Goal: Find specific page/section: Find specific page/section

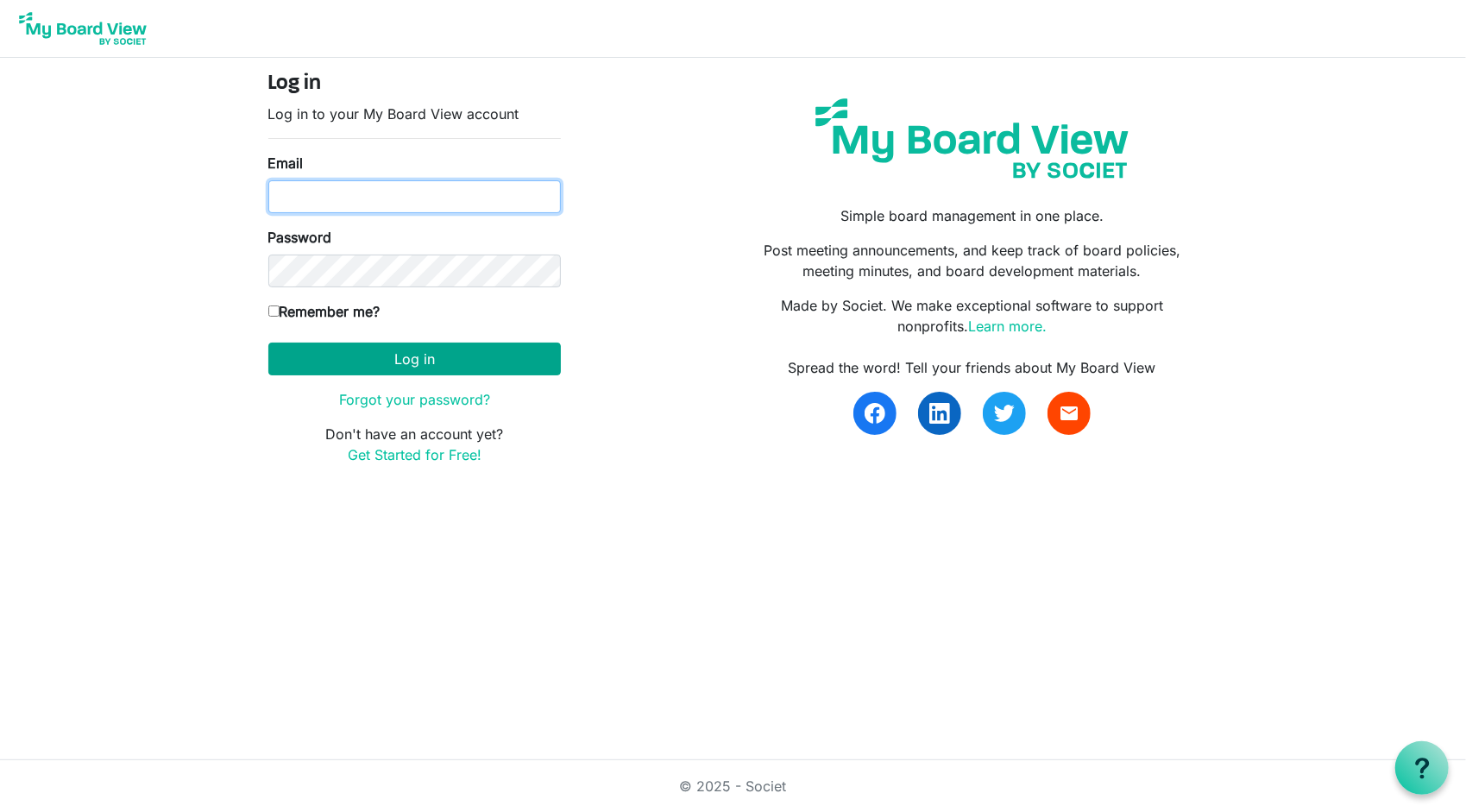
type input "[EMAIL_ADDRESS][DOMAIN_NAME]"
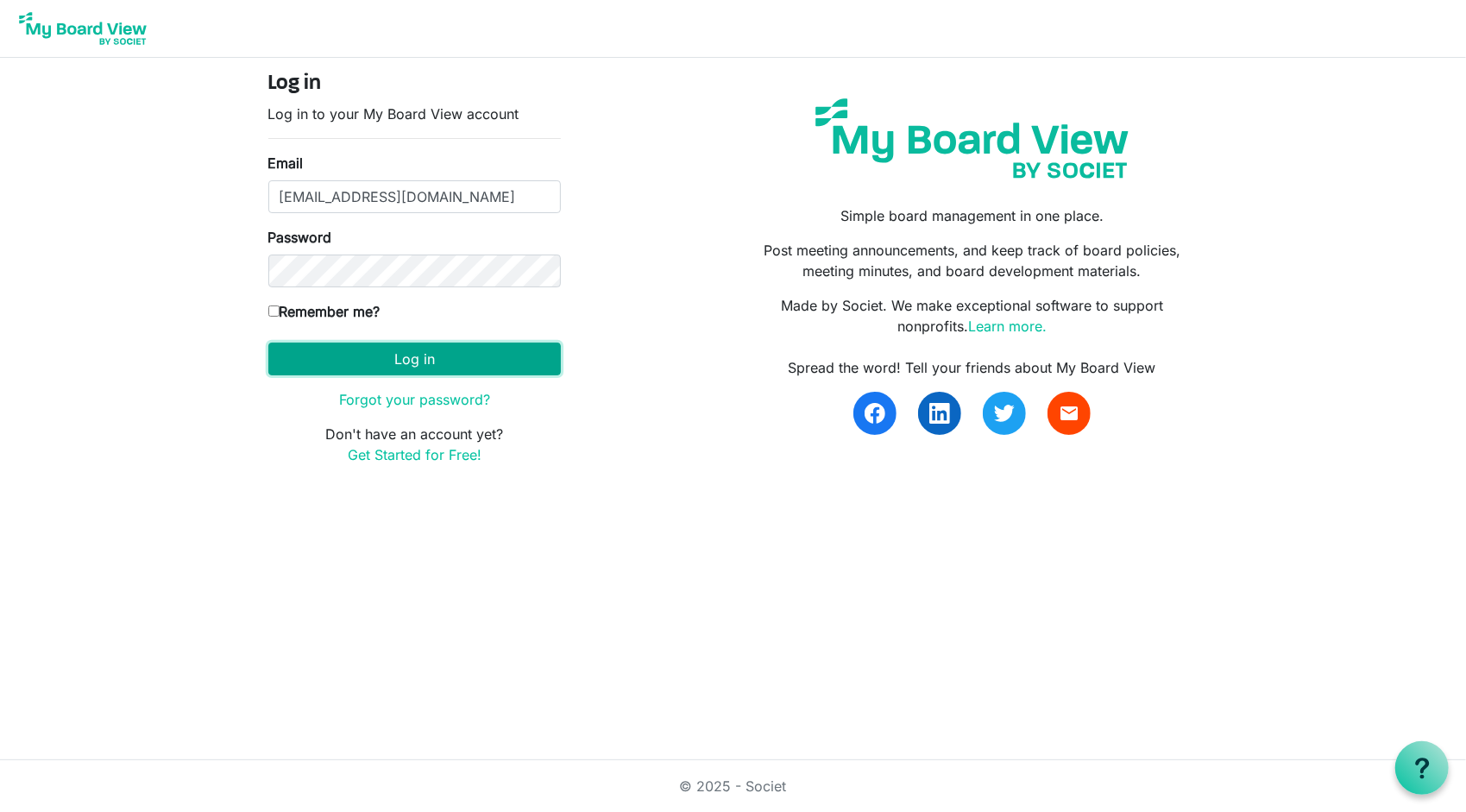
click at [503, 346] on button "Log in" at bounding box center [414, 358] width 292 height 32
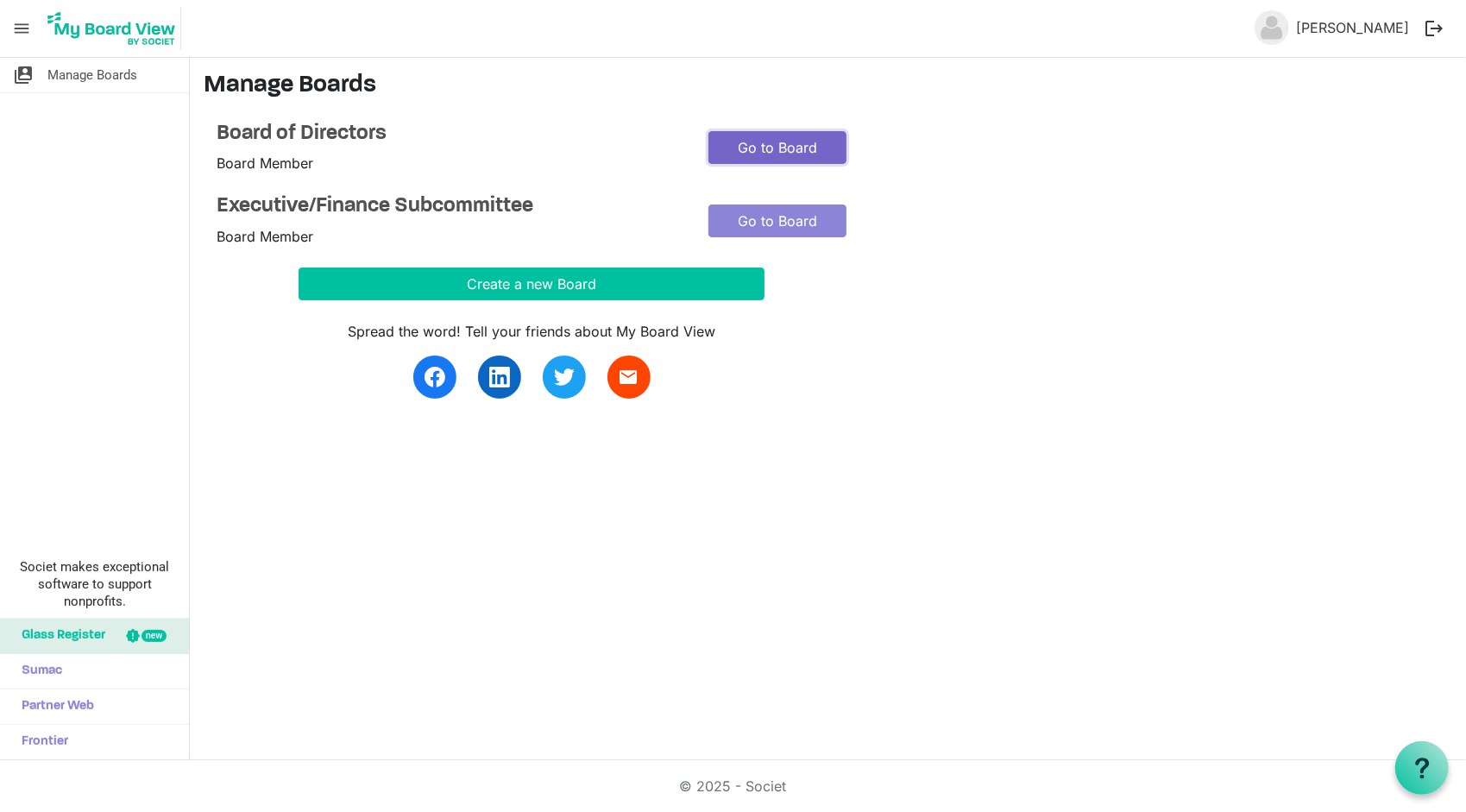
click at [794, 143] on link "Go to Board" at bounding box center [778, 147] width 138 height 32
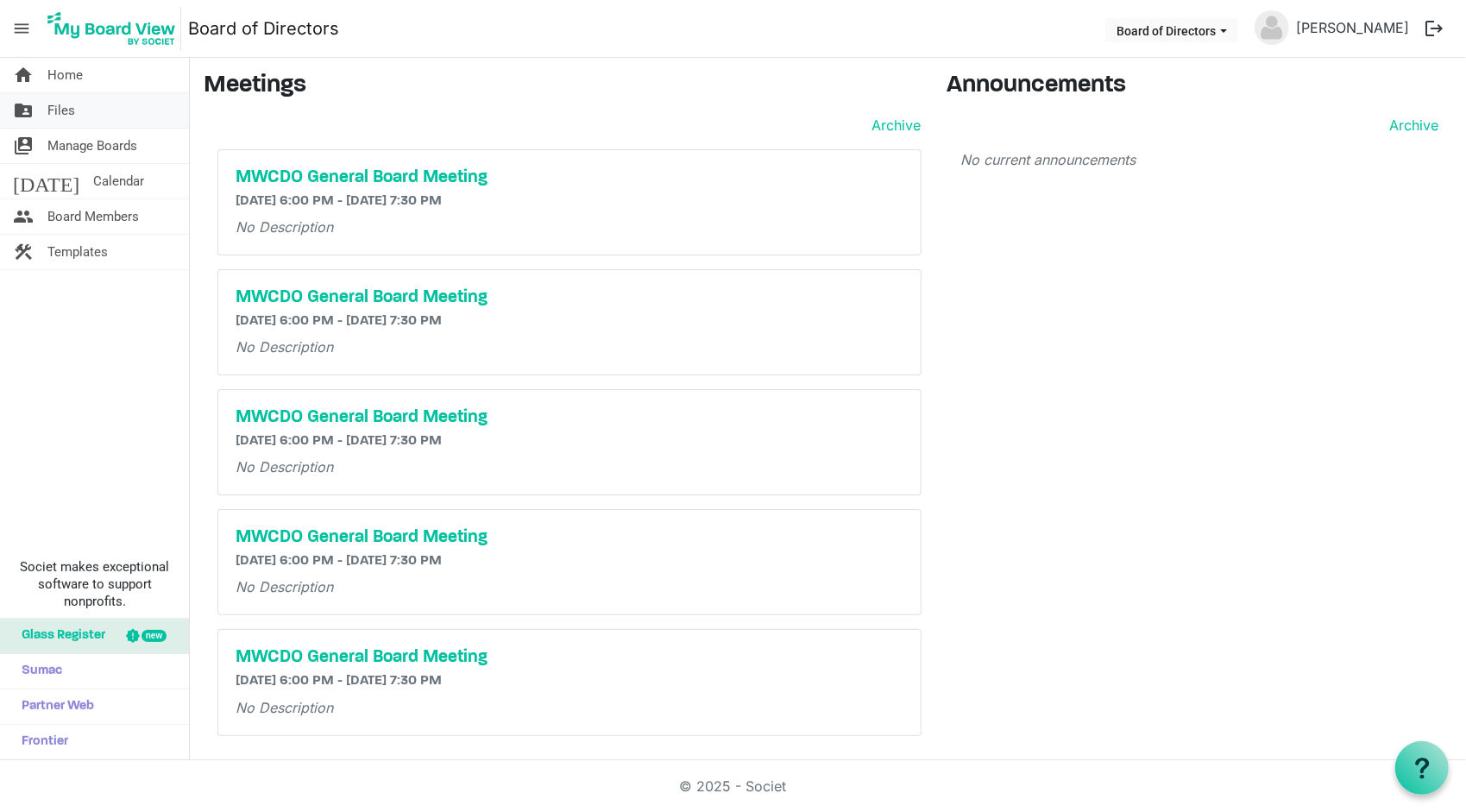
click at [74, 109] on span "Files" at bounding box center [61, 110] width 28 height 34
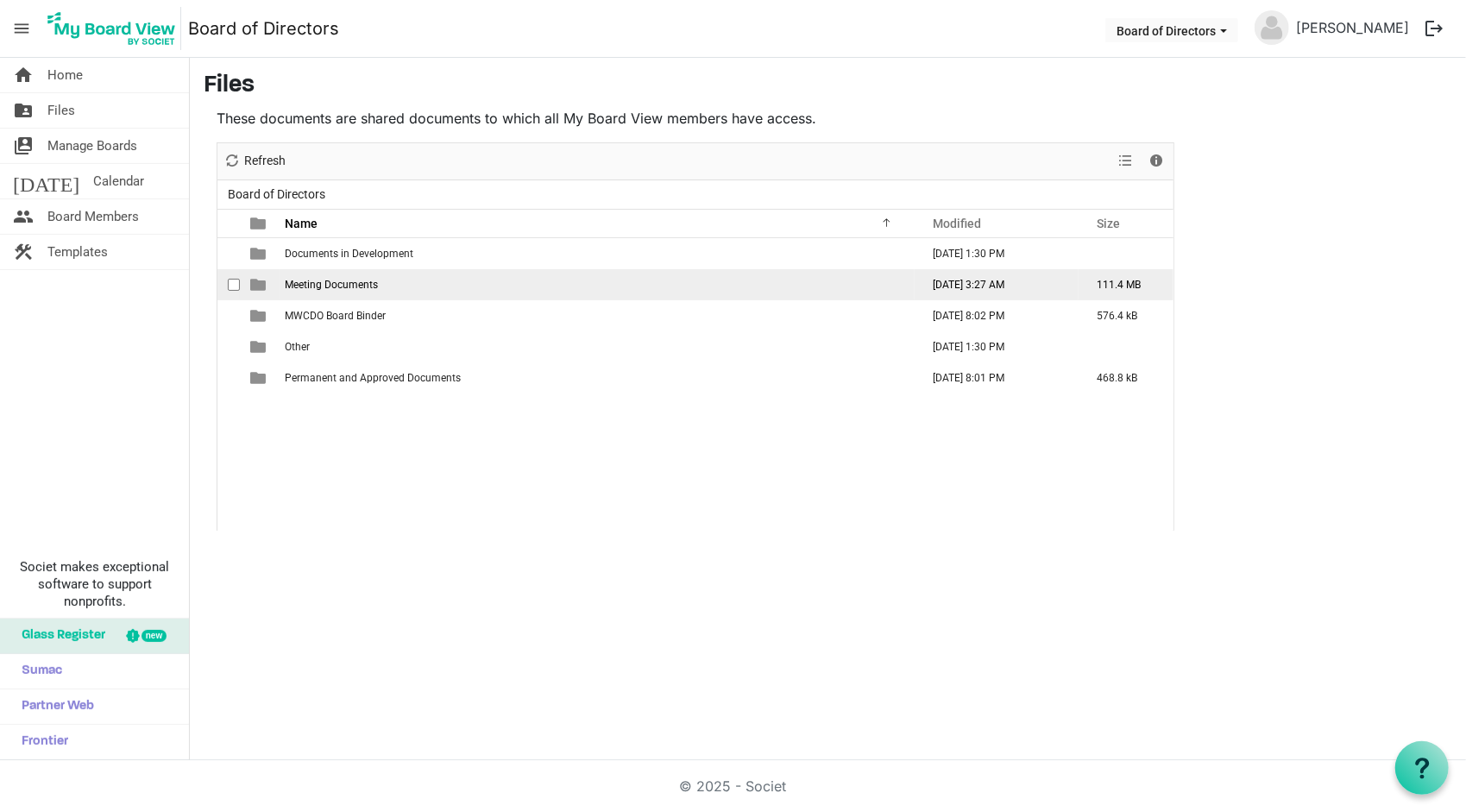
click at [366, 276] on td "Meeting Documents" at bounding box center [597, 284] width 635 height 31
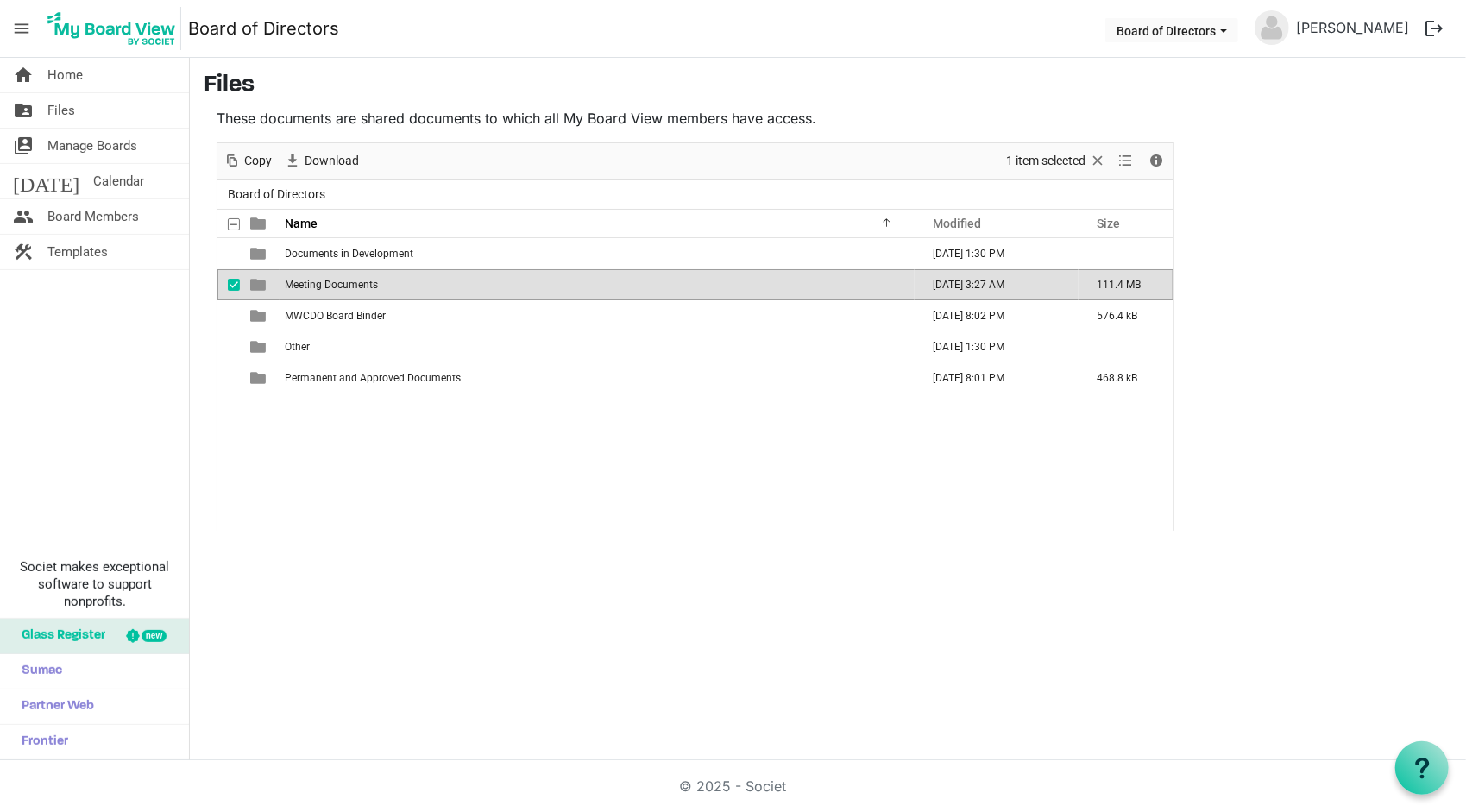
click at [366, 276] on td "Meeting Documents" at bounding box center [597, 284] width 635 height 31
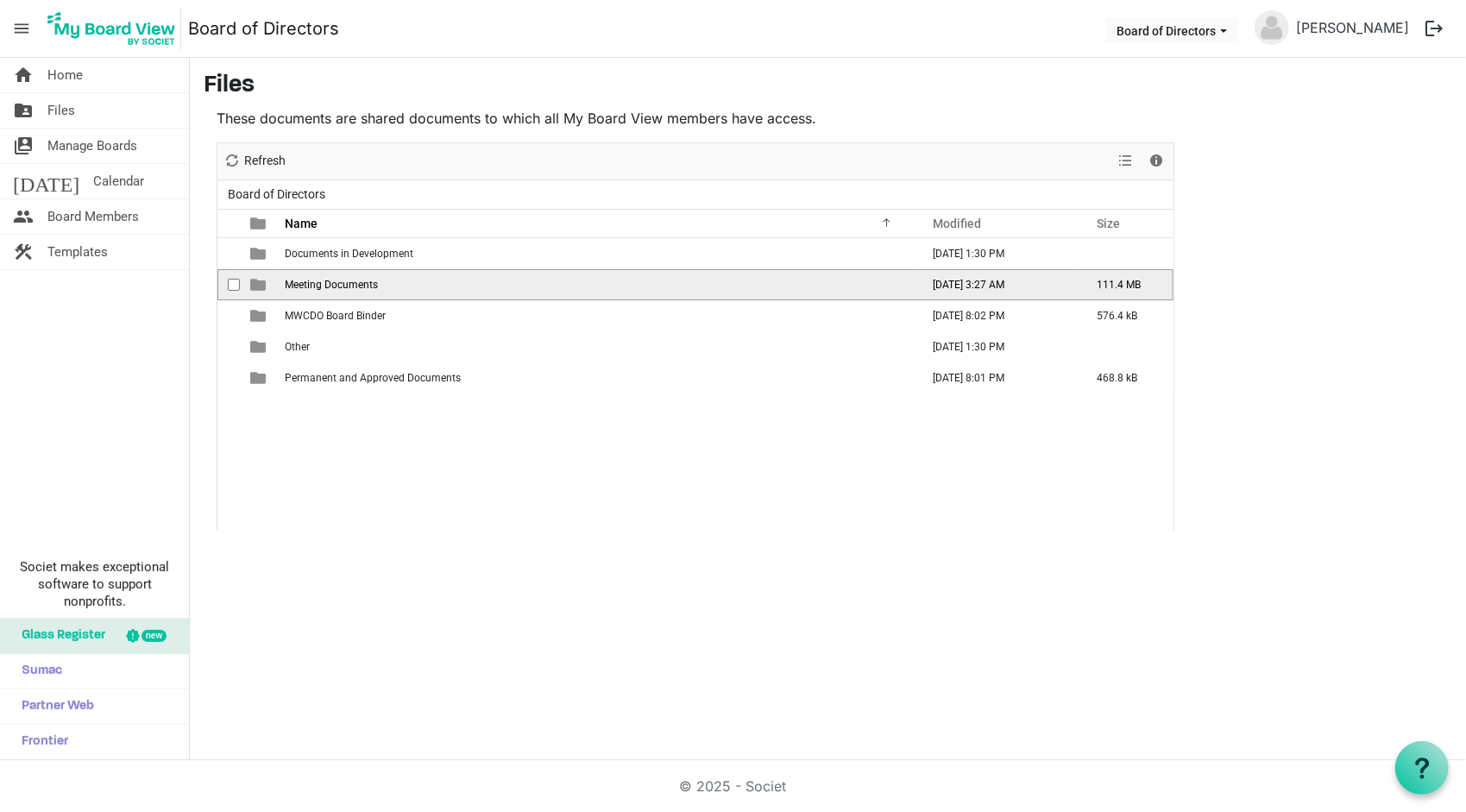
click at [366, 276] on td "Meeting Documents" at bounding box center [597, 284] width 635 height 31
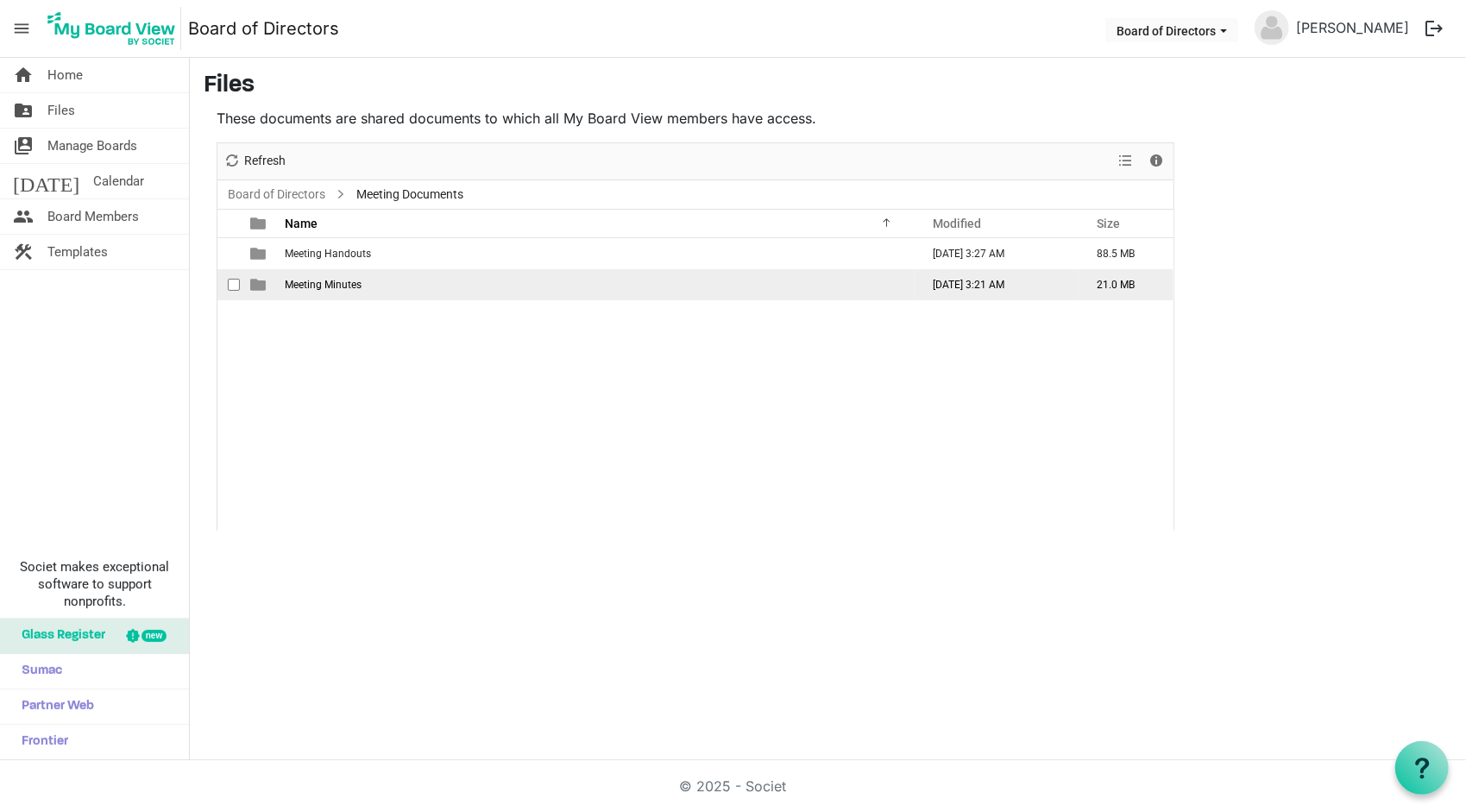
click at [240, 283] on div "checkbox" at bounding box center [237, 284] width 21 height 18
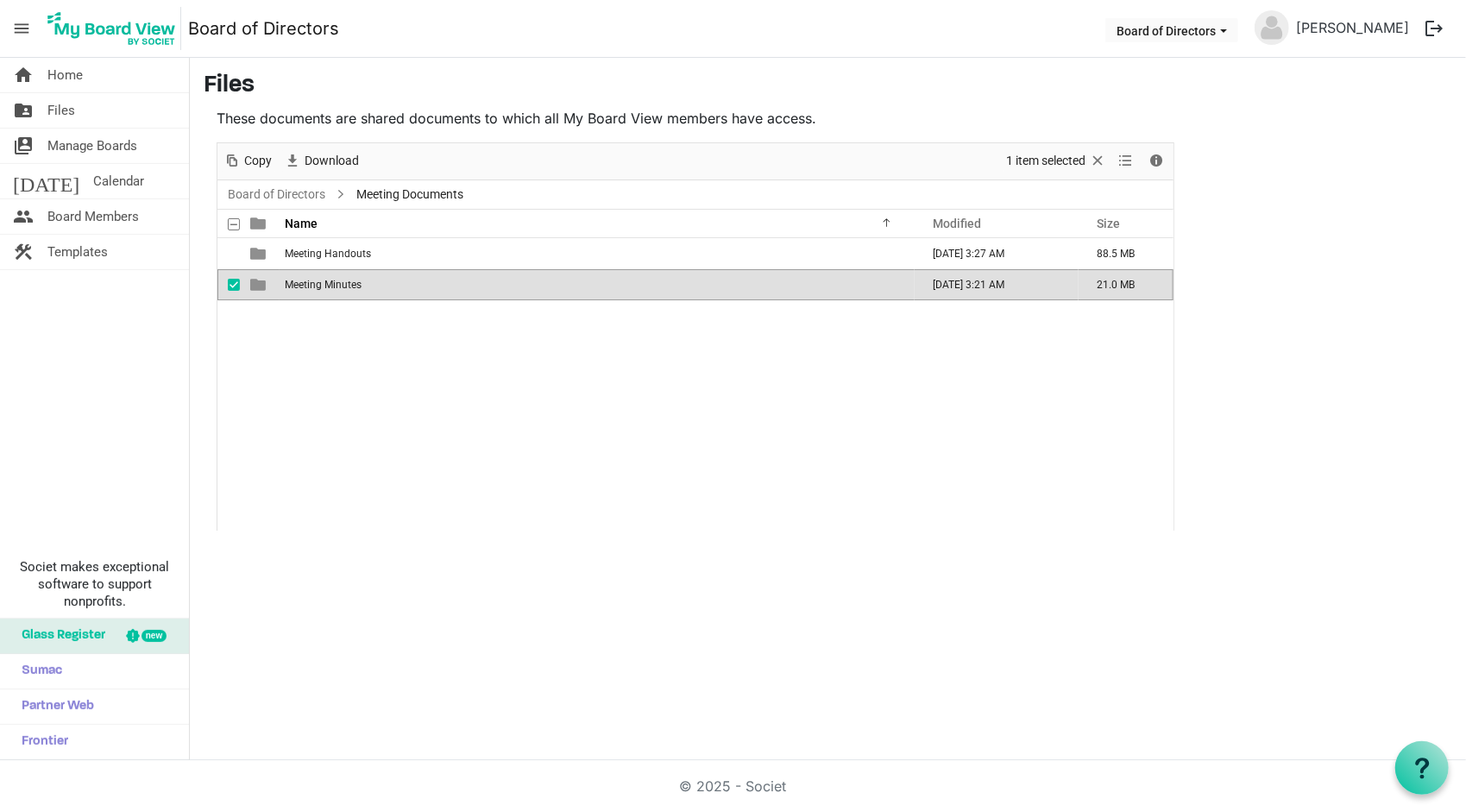
click at [314, 280] on span "Meeting Minutes" at bounding box center [323, 284] width 77 height 12
click at [314, 281] on span "Meeting Minutes" at bounding box center [323, 284] width 77 height 12
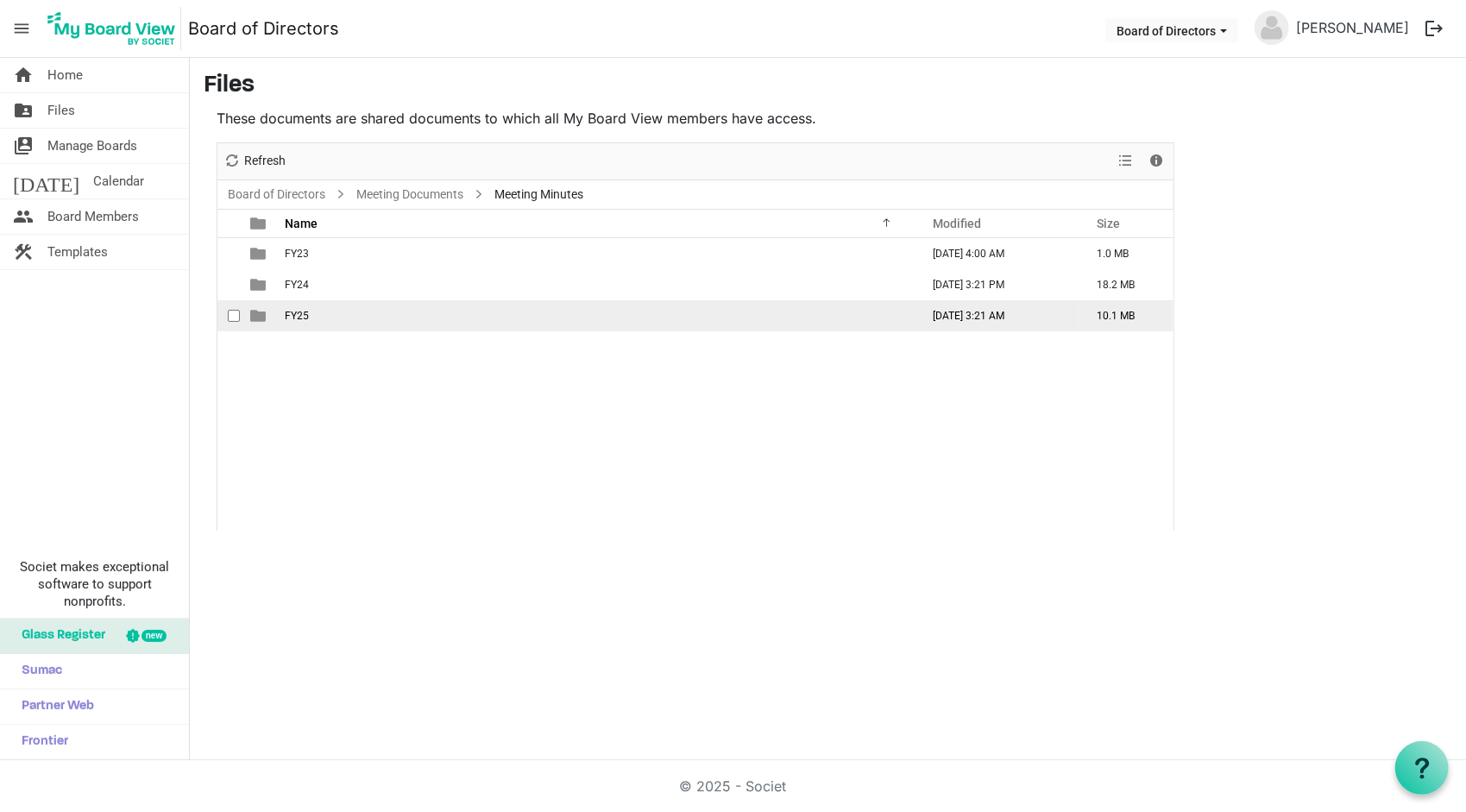
click at [296, 316] on span "FY25" at bounding box center [296, 316] width 25 height 12
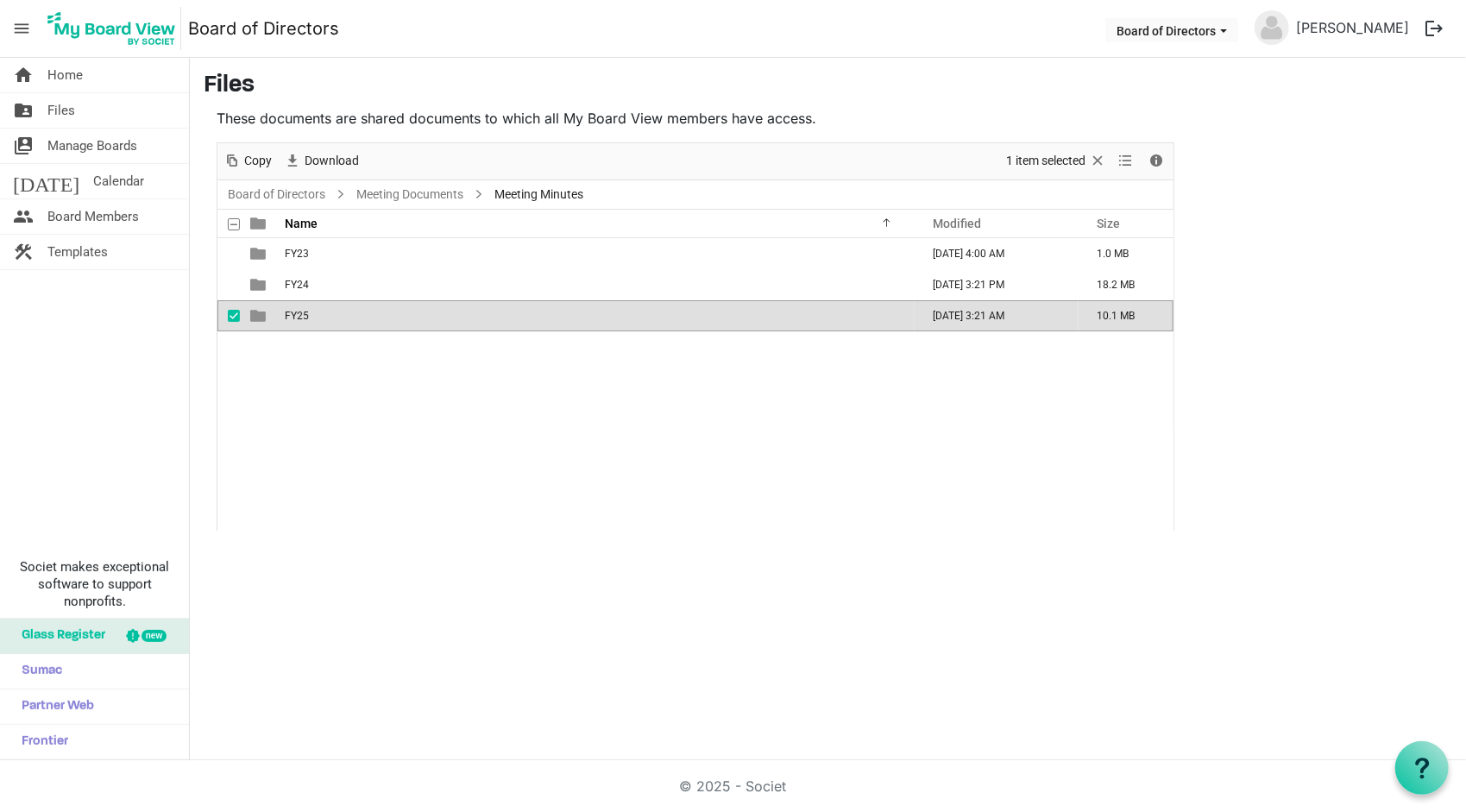
click at [296, 316] on span "FY25" at bounding box center [296, 316] width 25 height 12
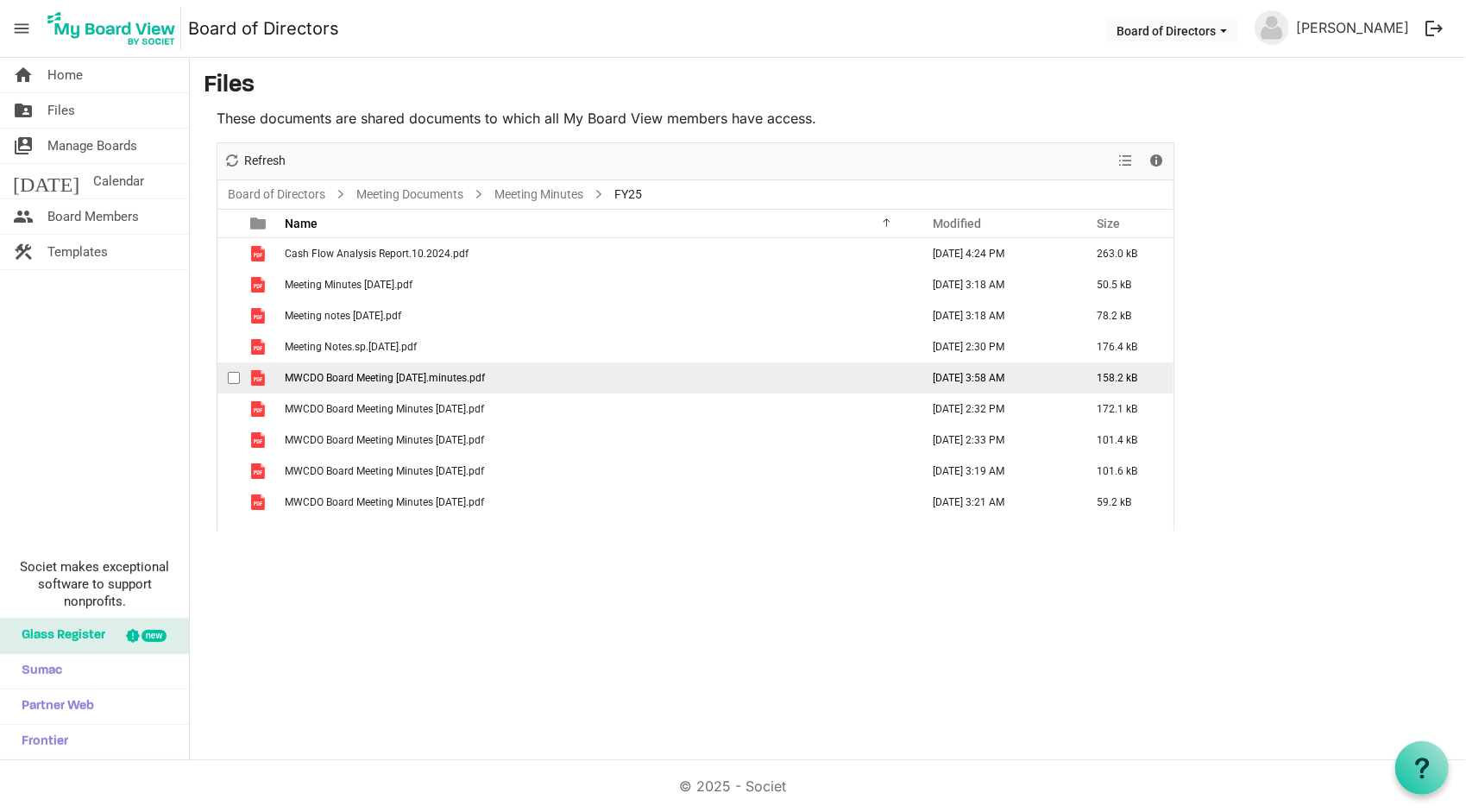
click at [428, 380] on span "MWCDO Board Meeting 9.9.24.minutes.pdf" at bounding box center [384, 378] width 200 height 12
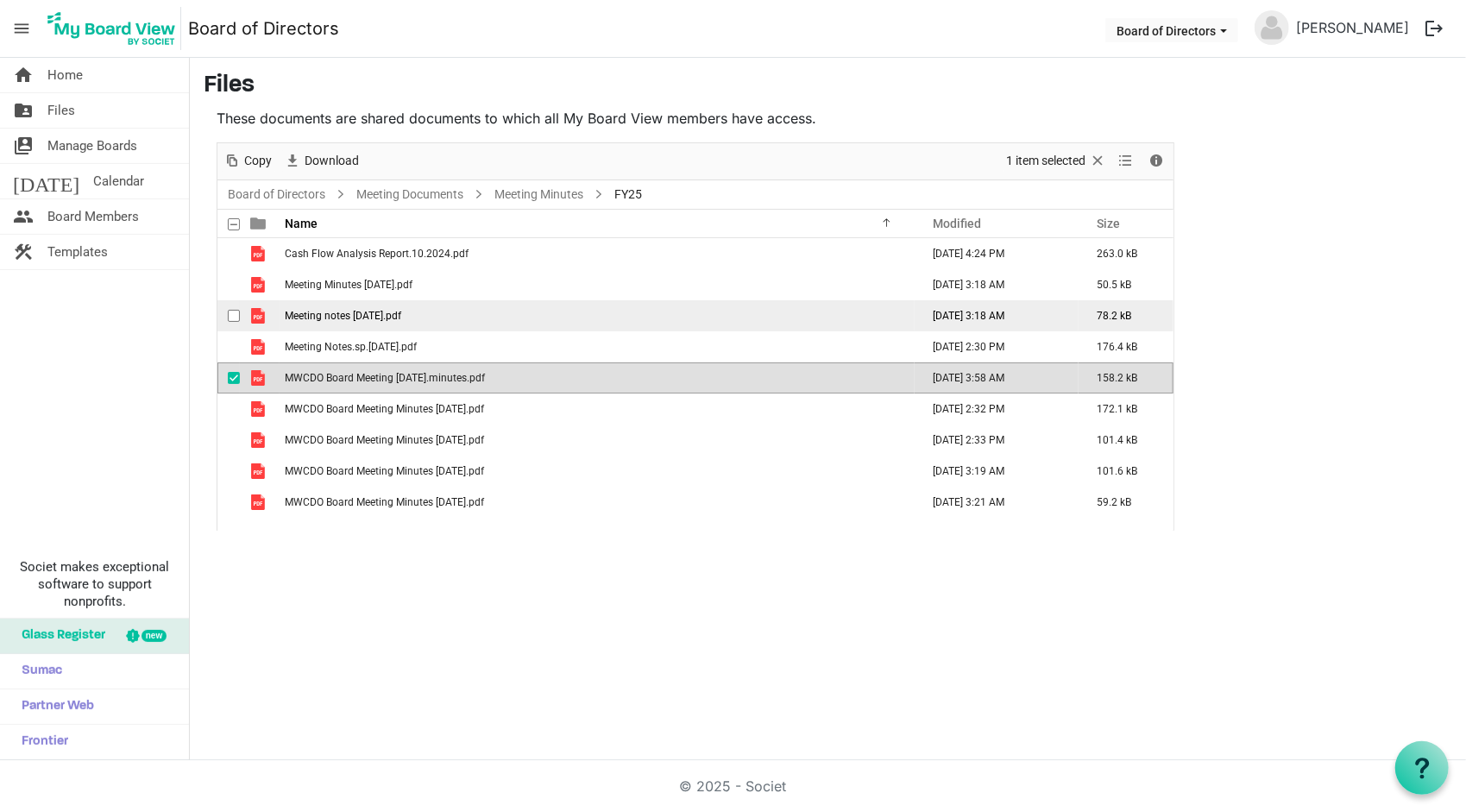
click at [368, 312] on span "Meeting notes 6.16.25.pdf" at bounding box center [343, 316] width 116 height 12
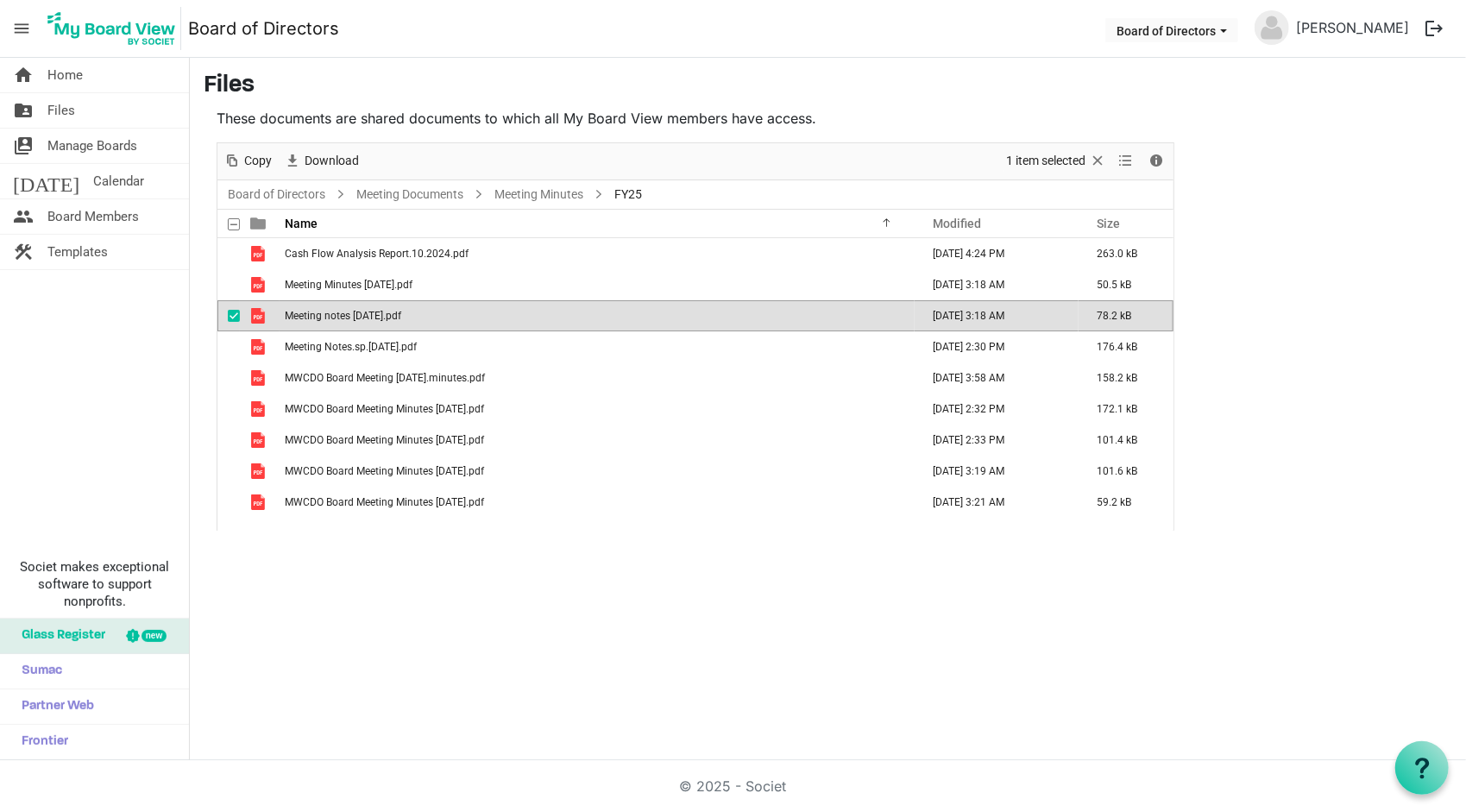
click at [368, 312] on span "Meeting notes 6.16.25.pdf" at bounding box center [343, 316] width 116 height 12
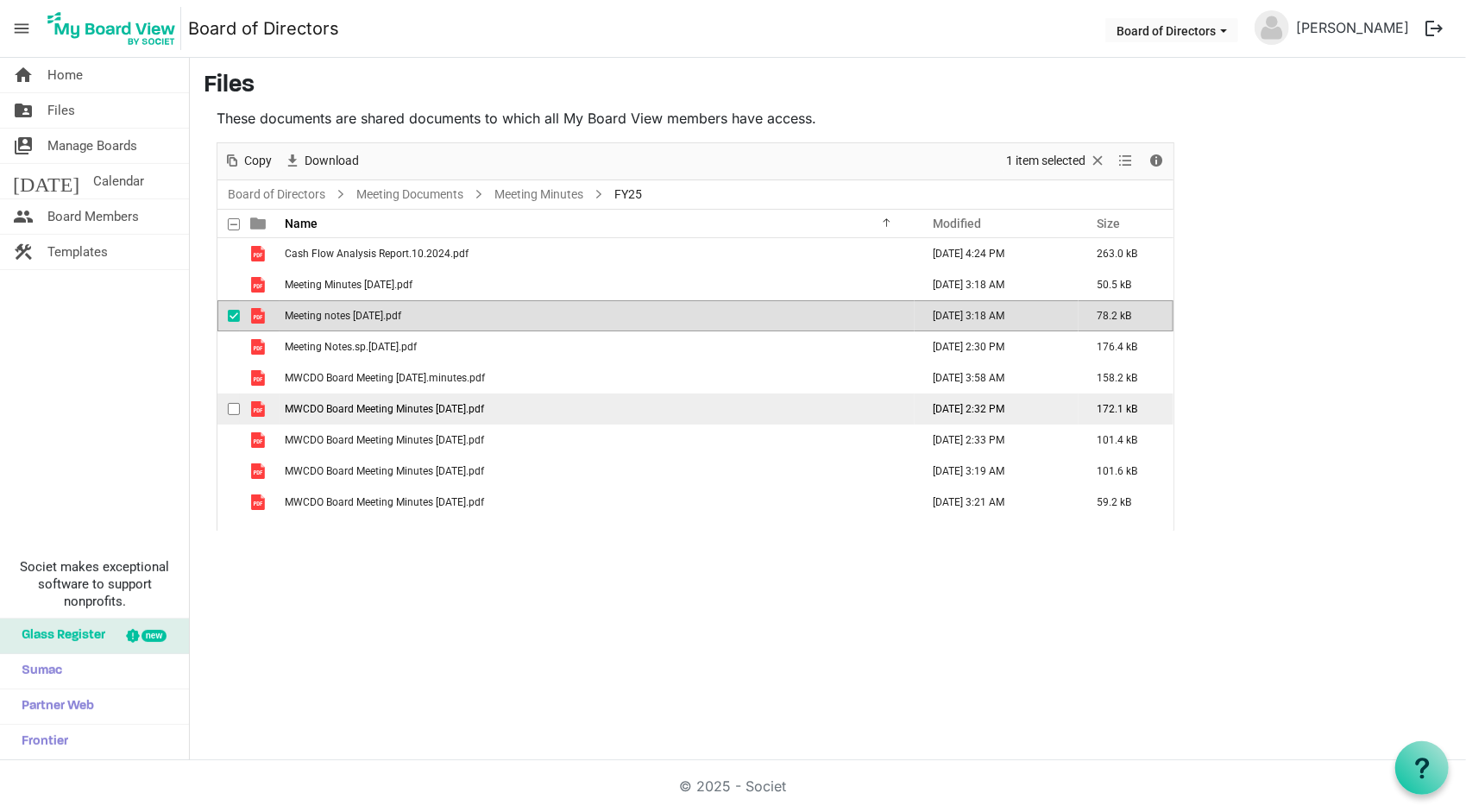
click at [461, 408] on span "MWCDO Board Meeting Minutes 10.21.24.pdf" at bounding box center [384, 408] width 199 height 12
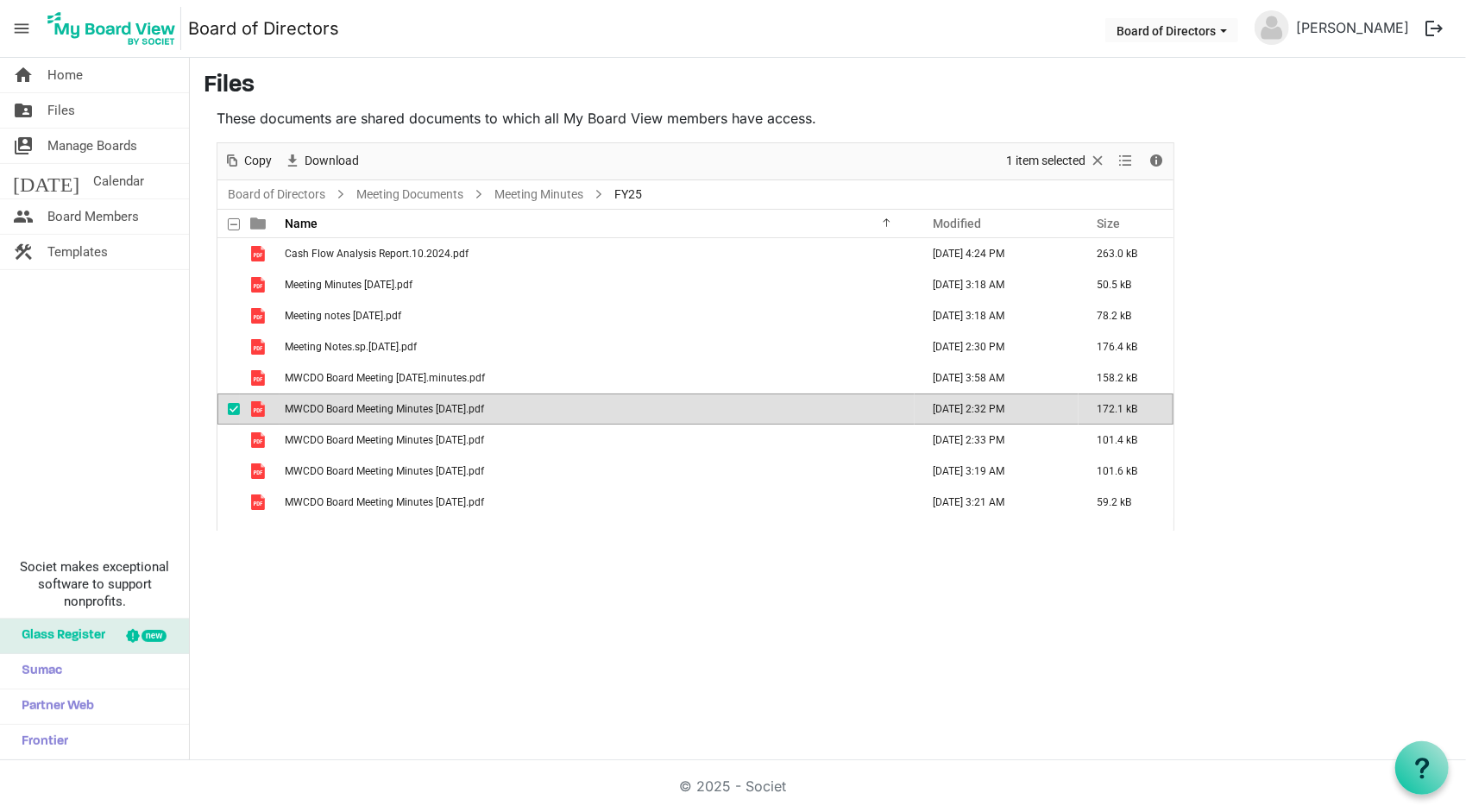
click at [461, 408] on span "MWCDO Board Meeting Minutes 10.21.24.pdf" at bounding box center [384, 408] width 199 height 12
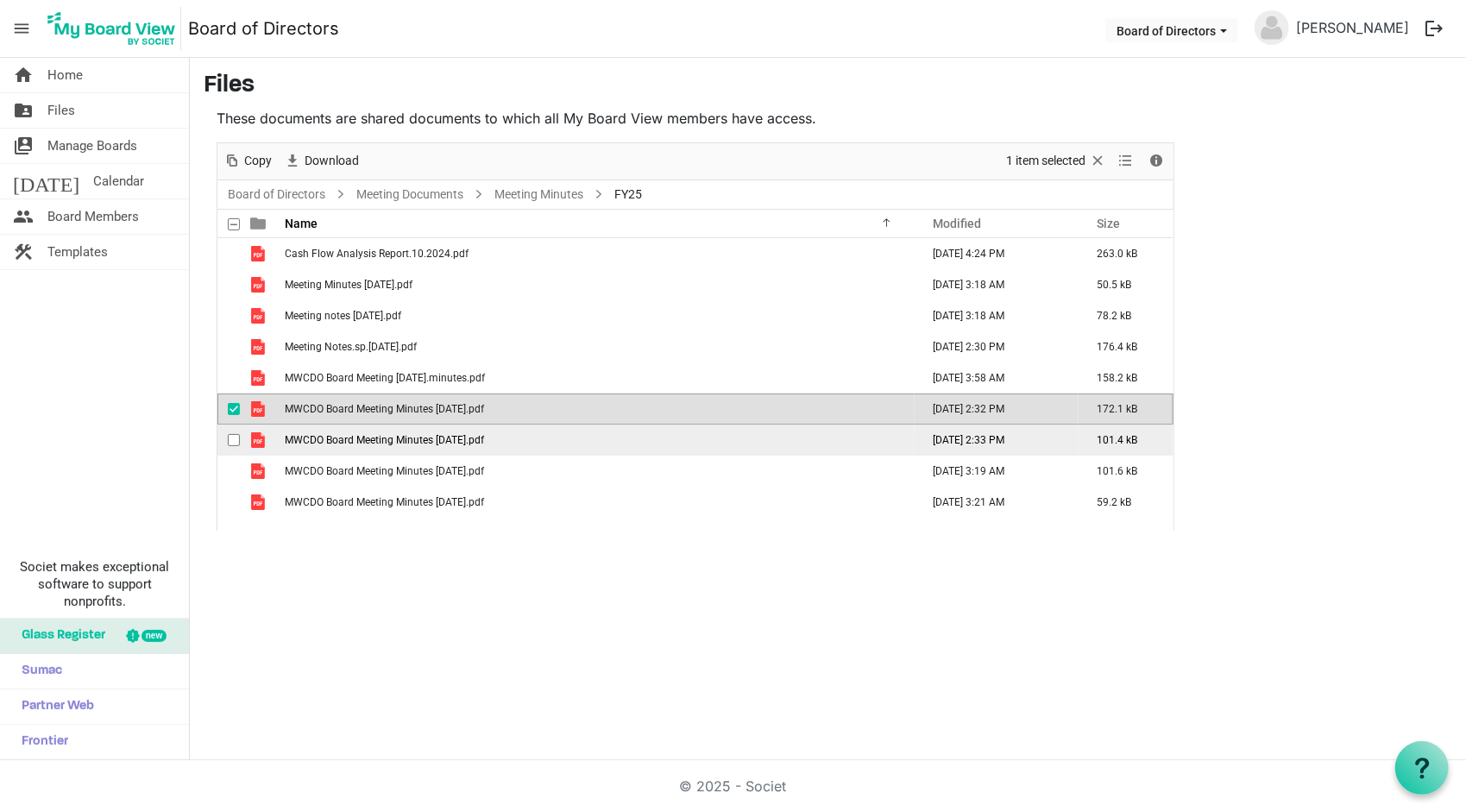
click at [447, 438] on span "MWCDO Board Meeting Minutes 12.16.24.pdf" at bounding box center [384, 440] width 199 height 12
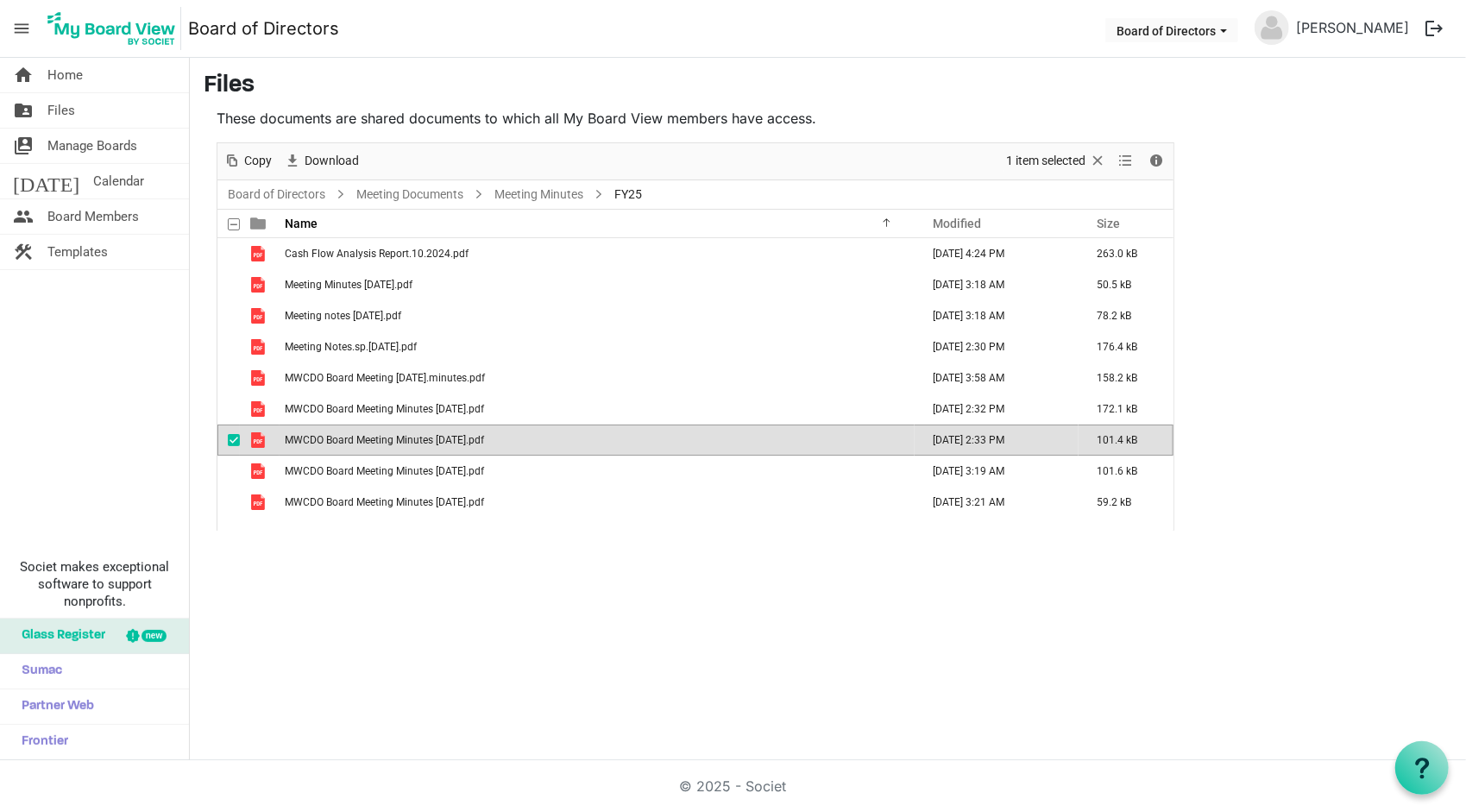
click at [447, 438] on span "MWCDO Board Meeting Minutes 12.16.24.pdf" at bounding box center [384, 440] width 199 height 12
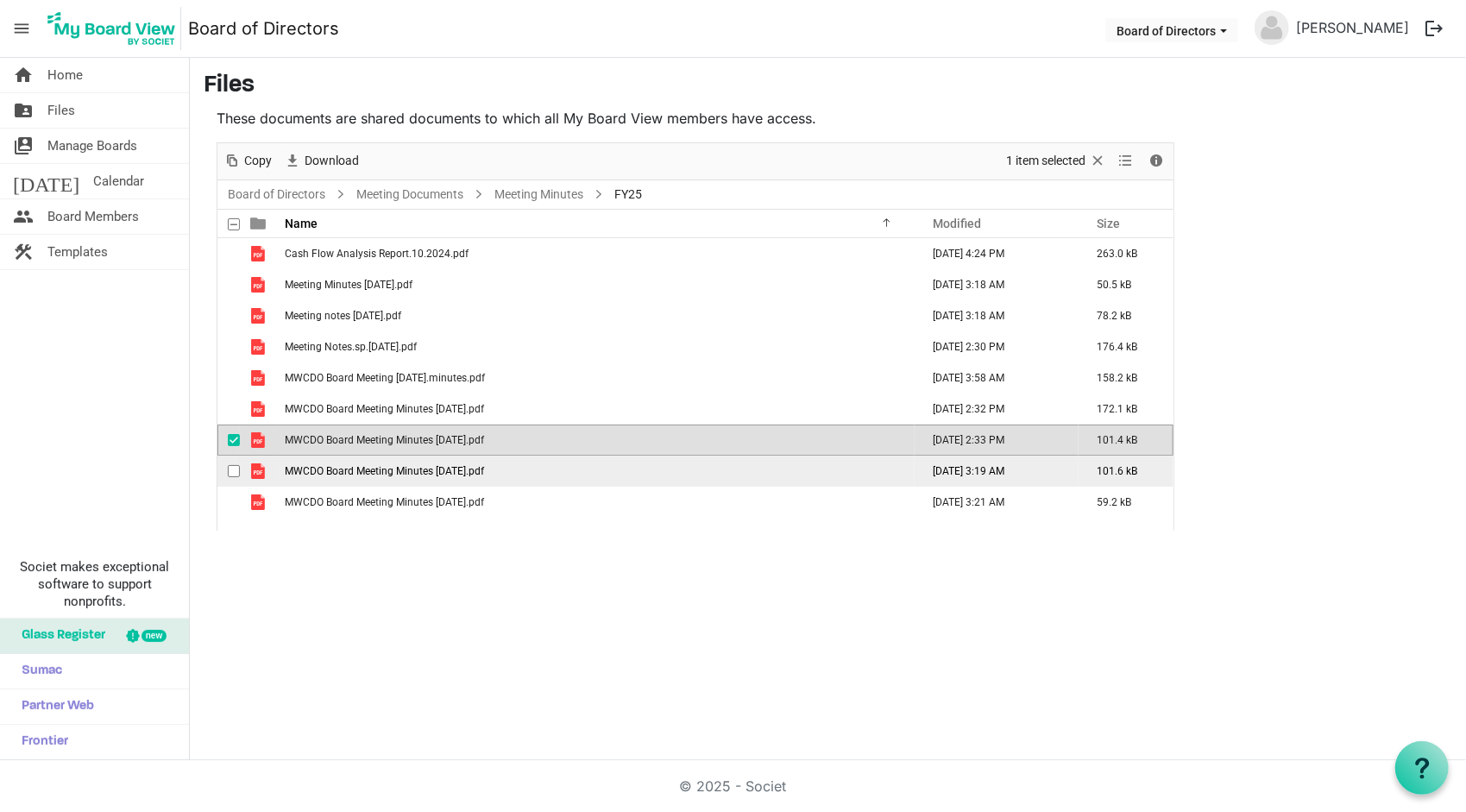
click at [468, 467] on span "MWCDO Board Meeting Minutes 2.17.25.pdf" at bounding box center [384, 470] width 199 height 12
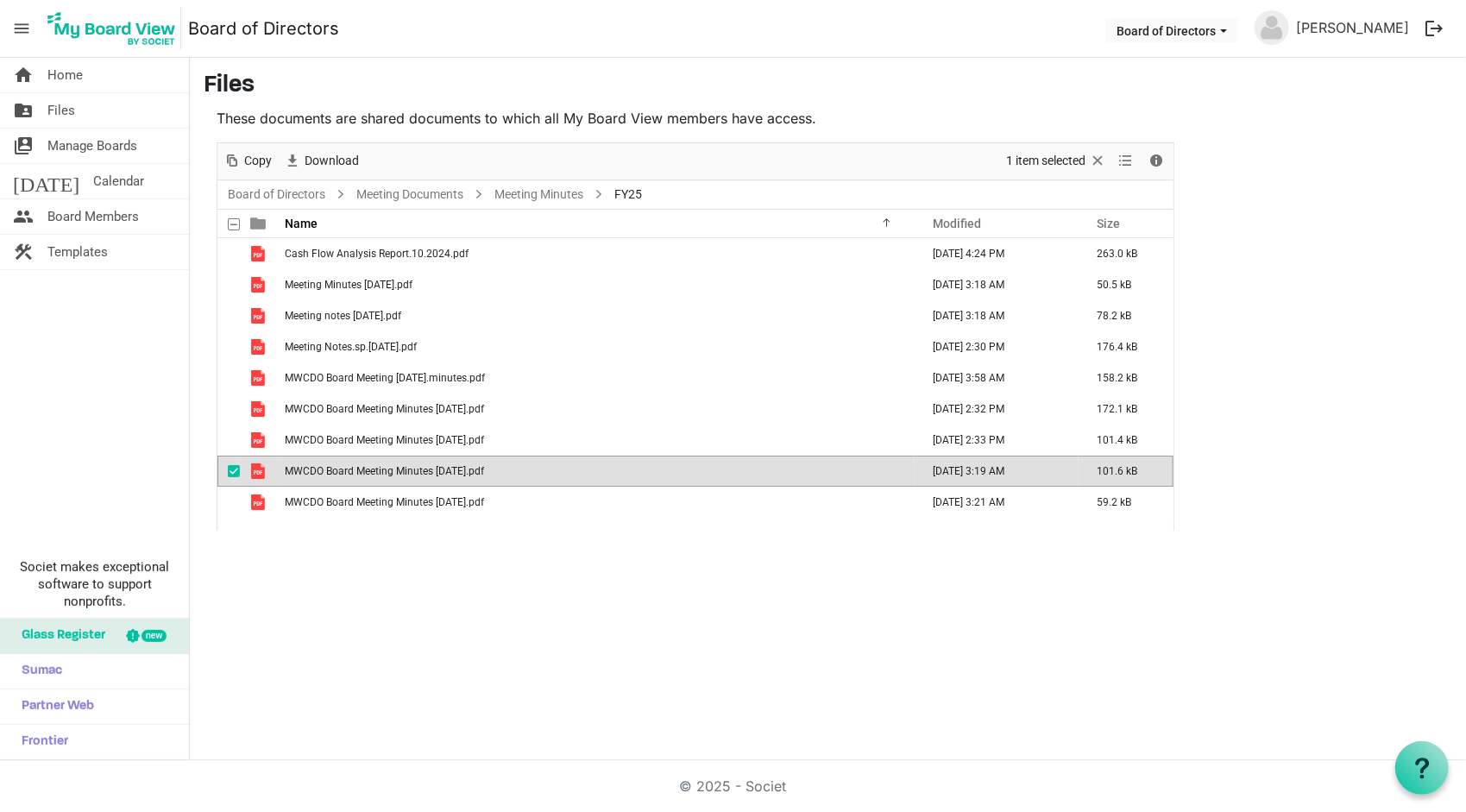
click at [468, 467] on span "MWCDO Board Meeting Minutes 2.17.25.pdf" at bounding box center [384, 470] width 199 height 12
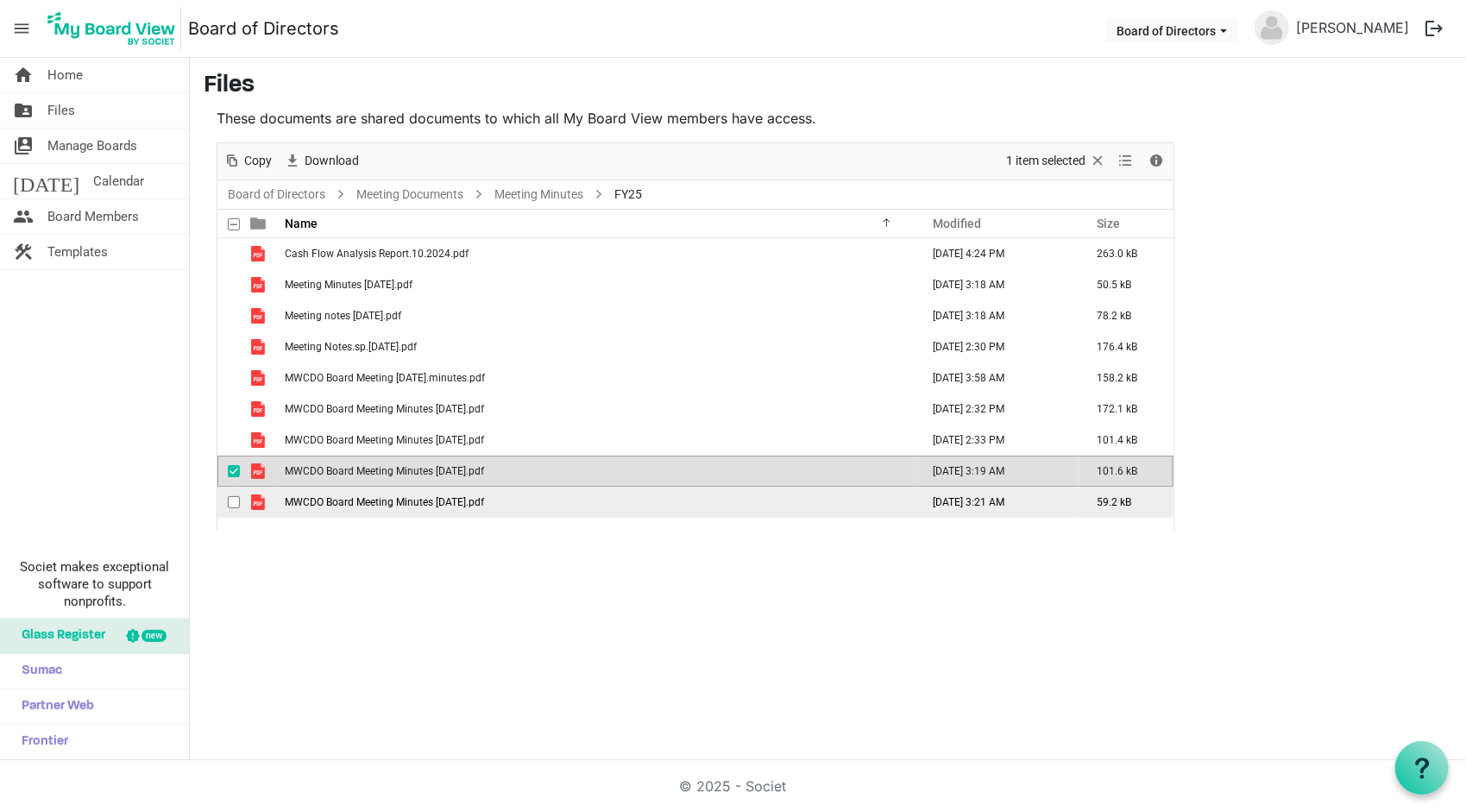
click at [404, 509] on td "MWCDO Board Meeting Minutes 3.29.25.pdf" at bounding box center [597, 502] width 635 height 31
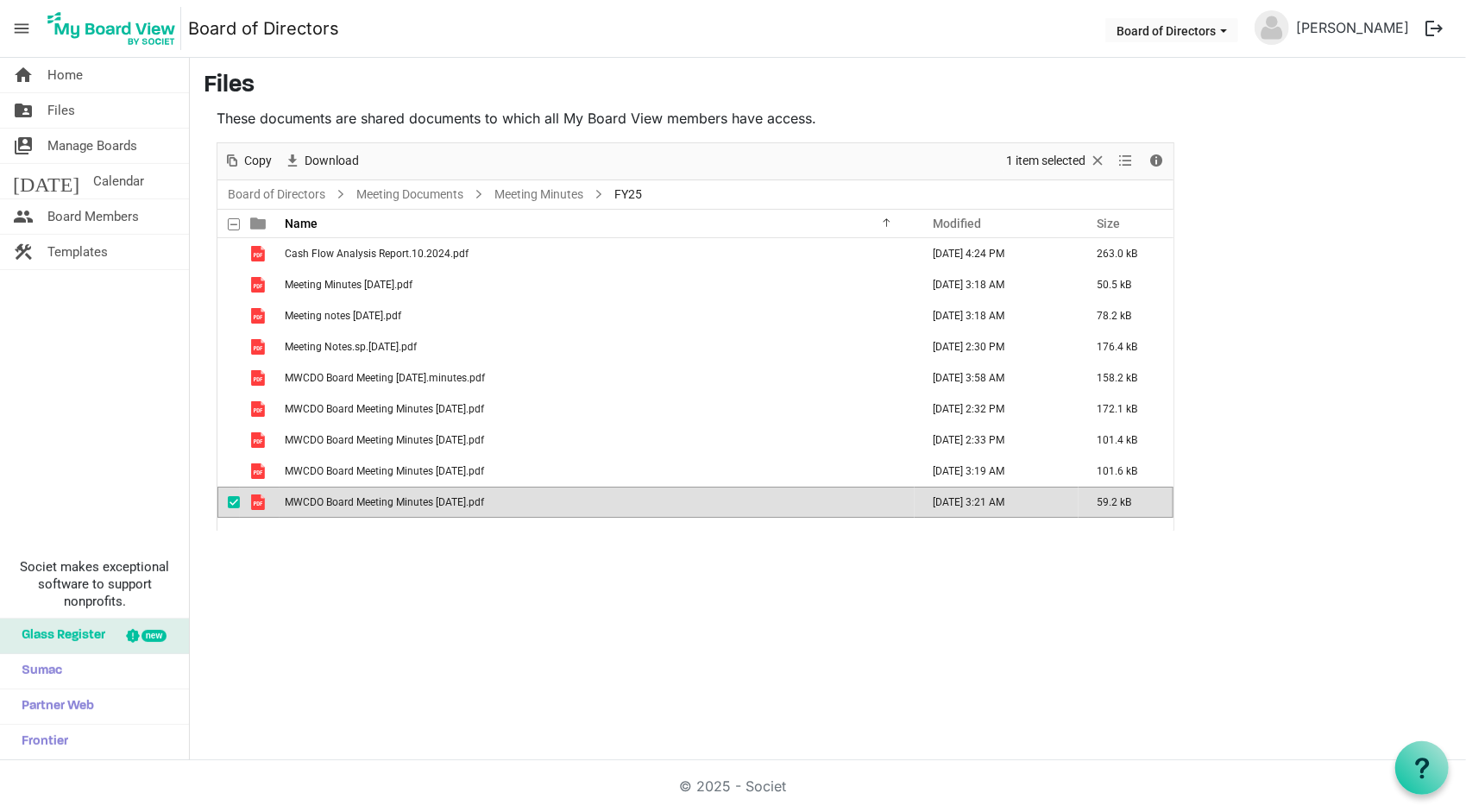
click at [404, 509] on td "MWCDO Board Meeting Minutes 3.29.25.pdf" at bounding box center [597, 502] width 635 height 31
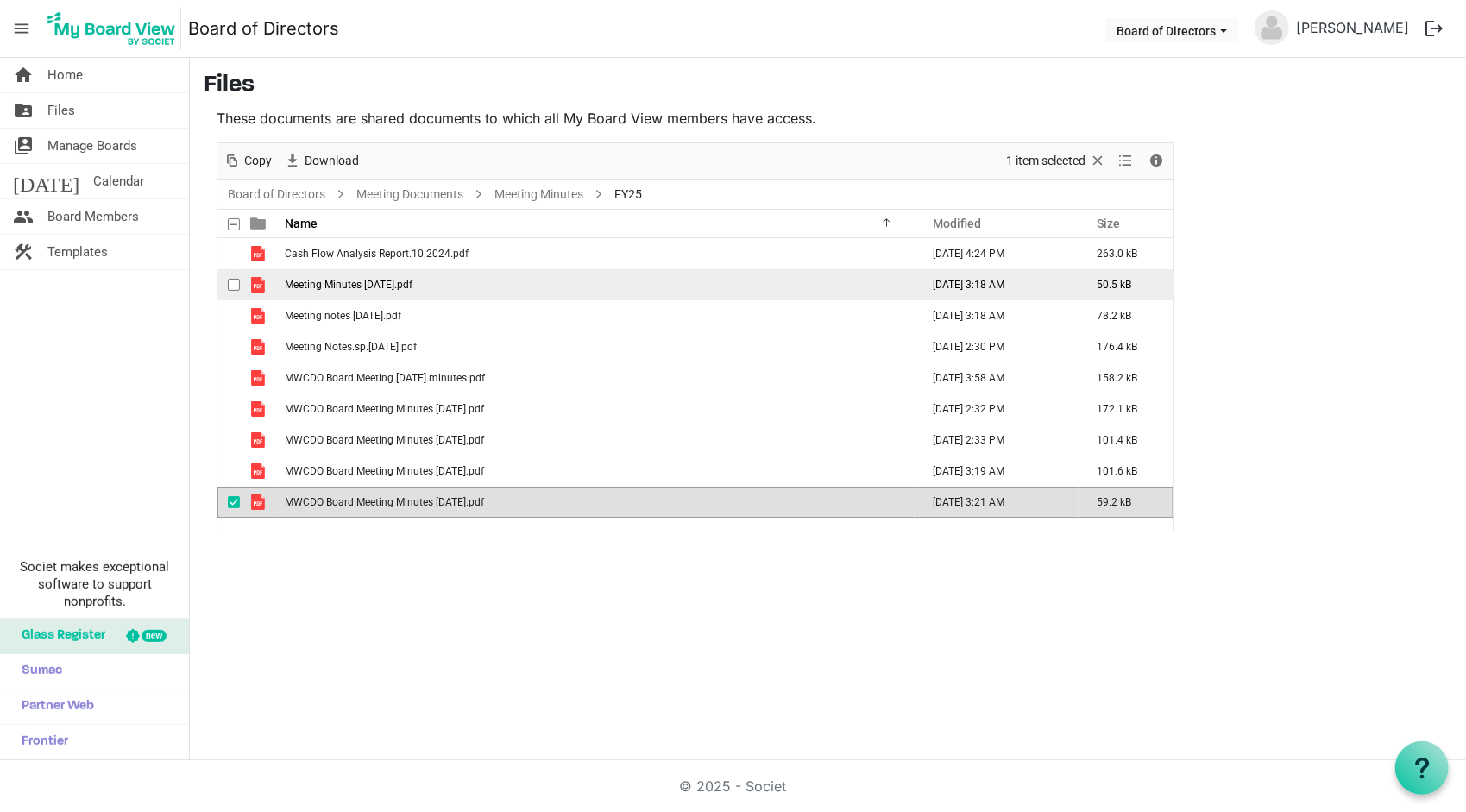
click at [397, 281] on span "Meeting Minutes 4.21.25.pdf" at bounding box center [349, 284] width 128 height 12
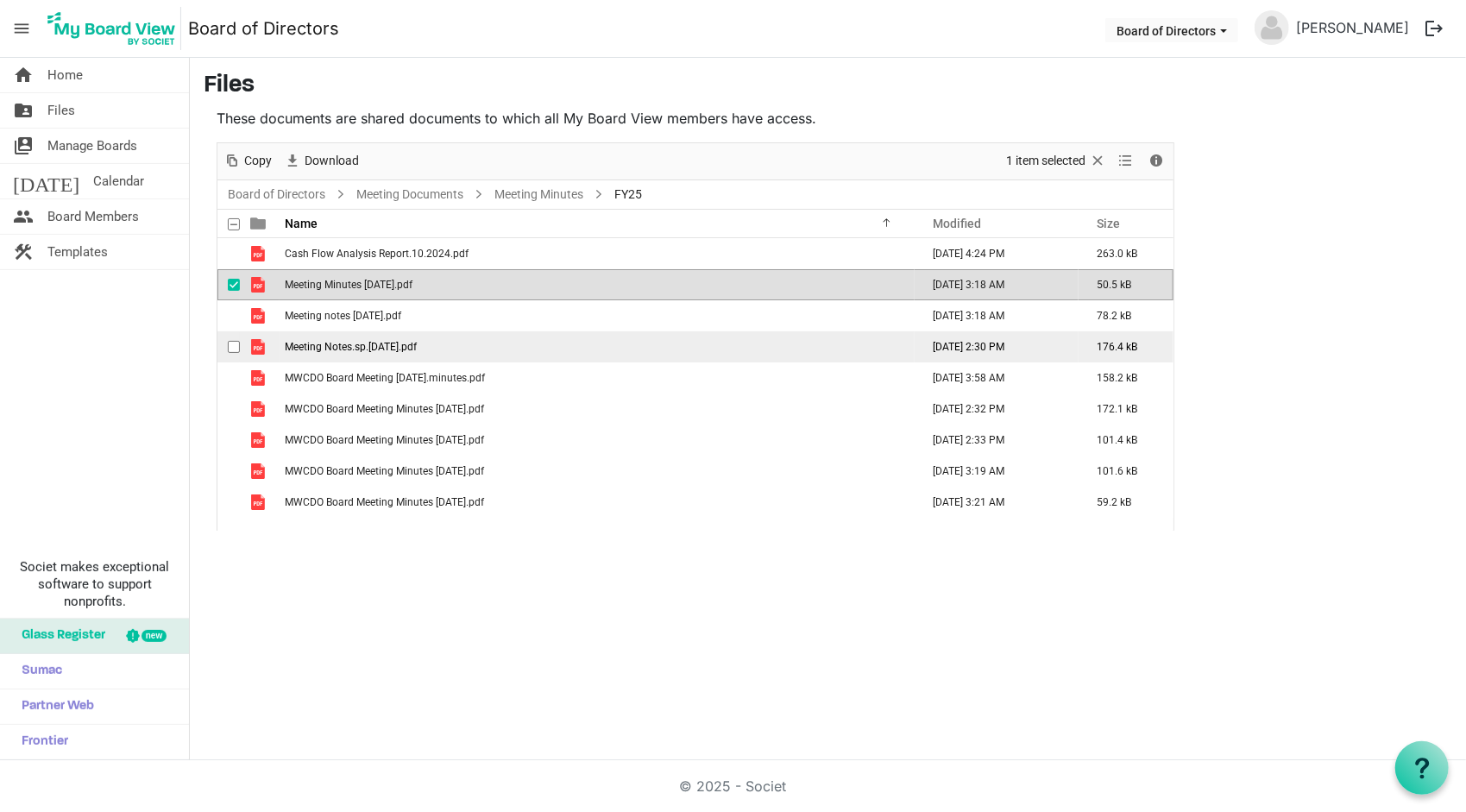
click at [401, 343] on span "Meeting Notes.sp.11.4.24.pdf" at bounding box center [351, 346] width 132 height 12
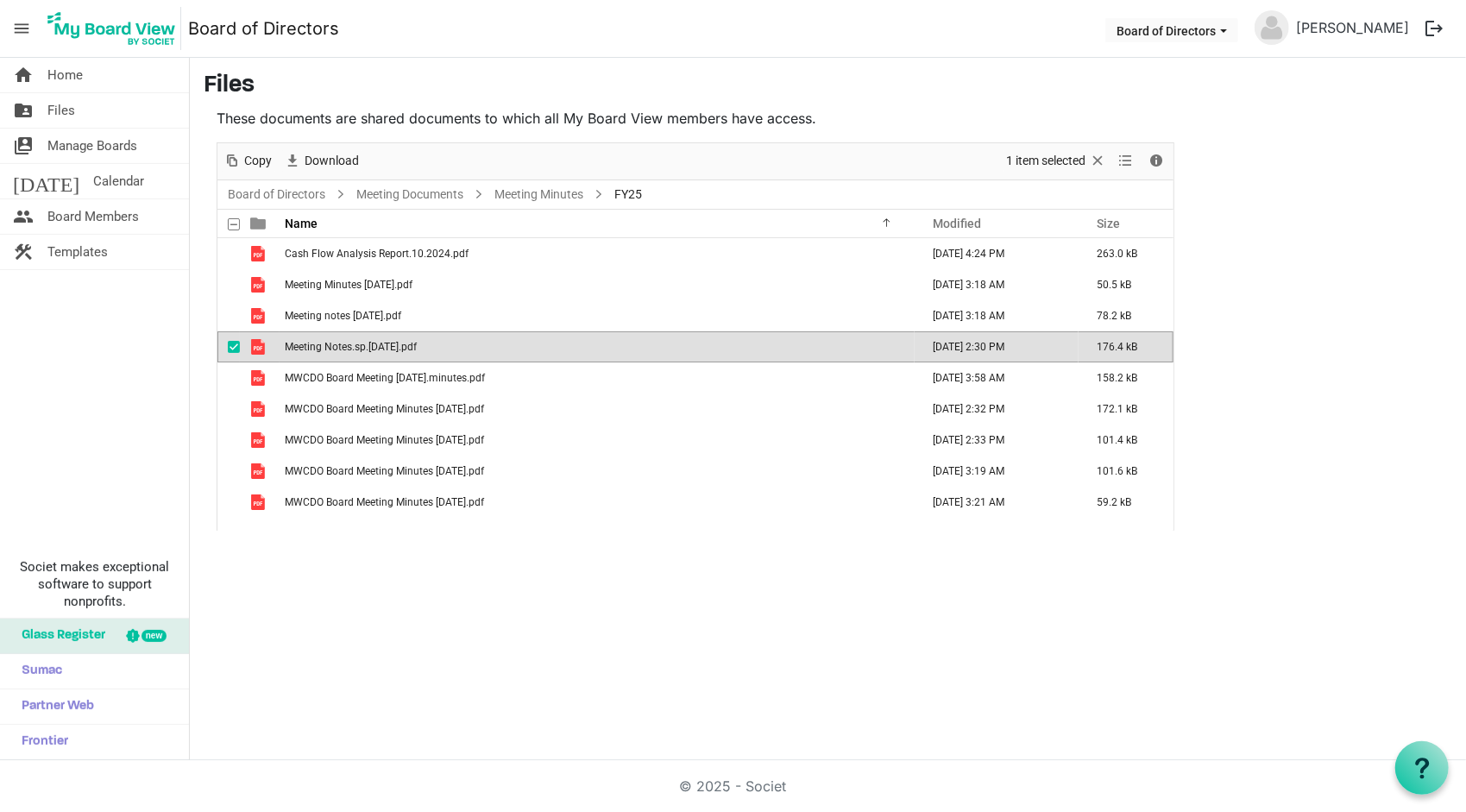
click at [401, 343] on span "Meeting Notes.sp.11.4.24.pdf" at bounding box center [351, 346] width 132 height 12
click at [1227, 30] on span "Board of Directors dropdownbutton" at bounding box center [1224, 31] width 16 height 7
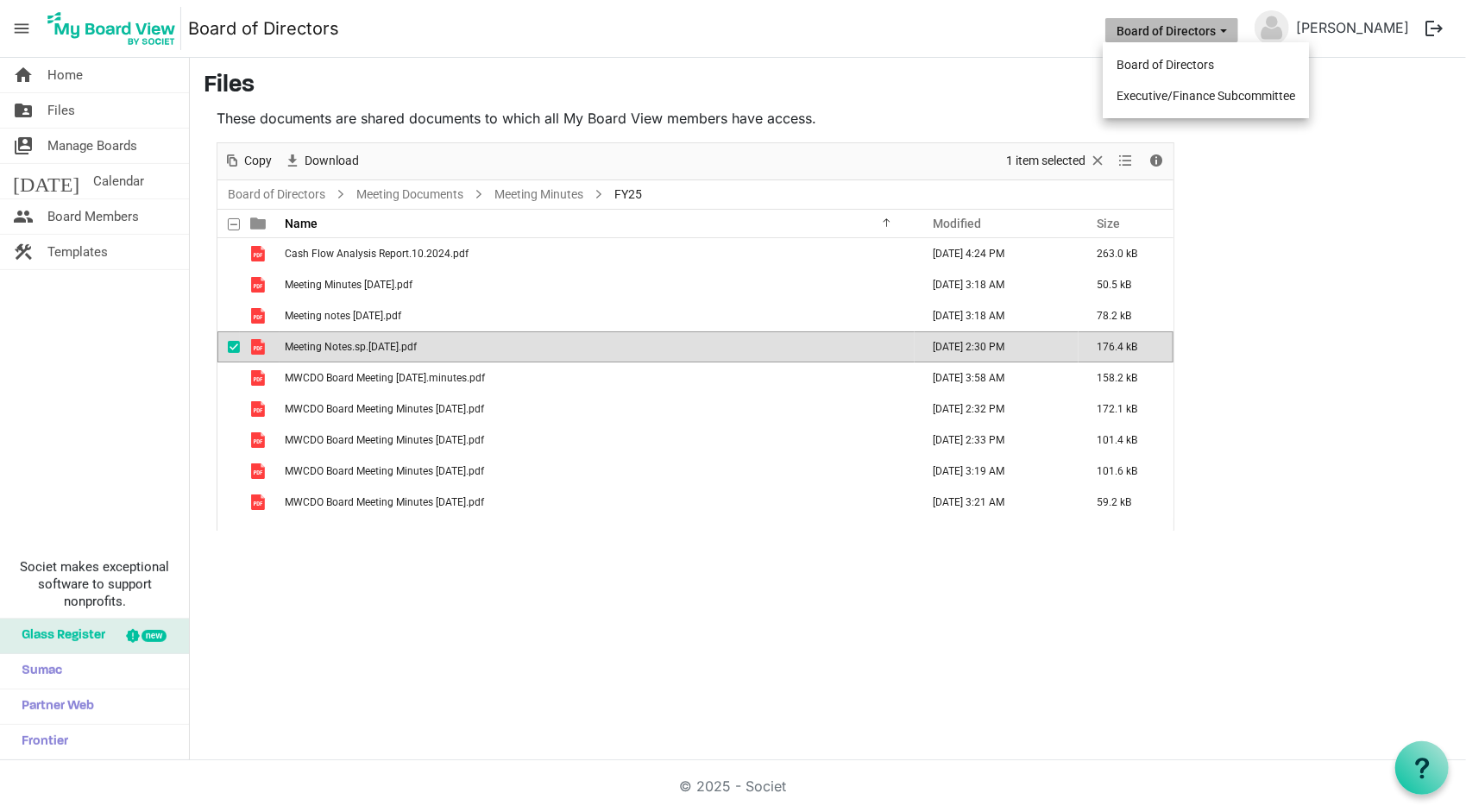
click at [1227, 30] on span "Board of Directors dropdownbutton" at bounding box center [1224, 31] width 16 height 7
